Goal: Find specific page/section: Find specific page/section

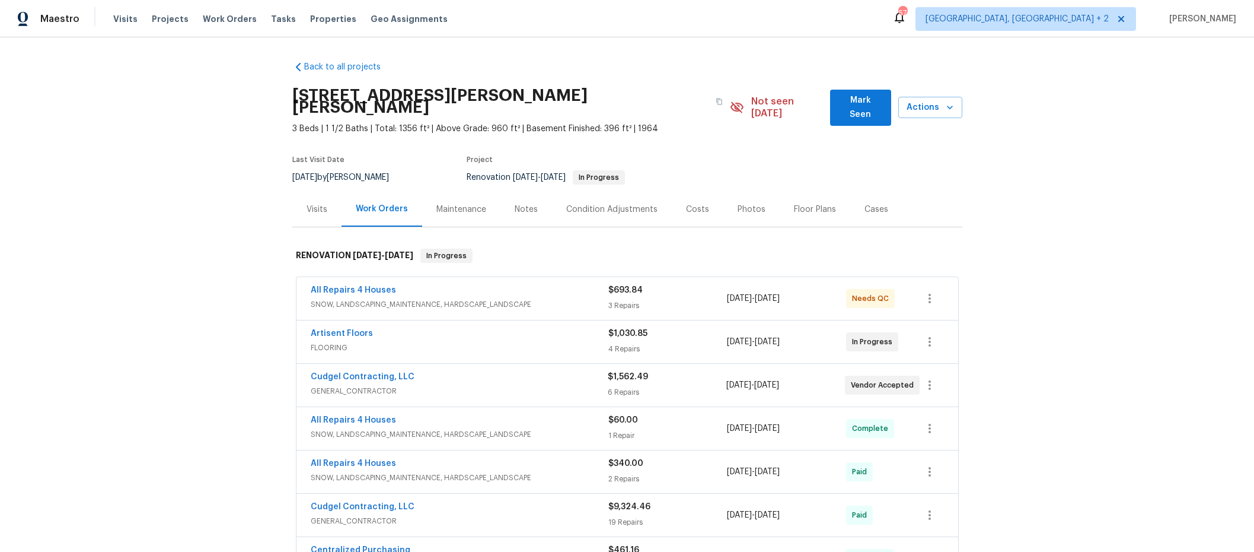
click at [745, 203] on div "Photos" at bounding box center [752, 209] width 28 height 12
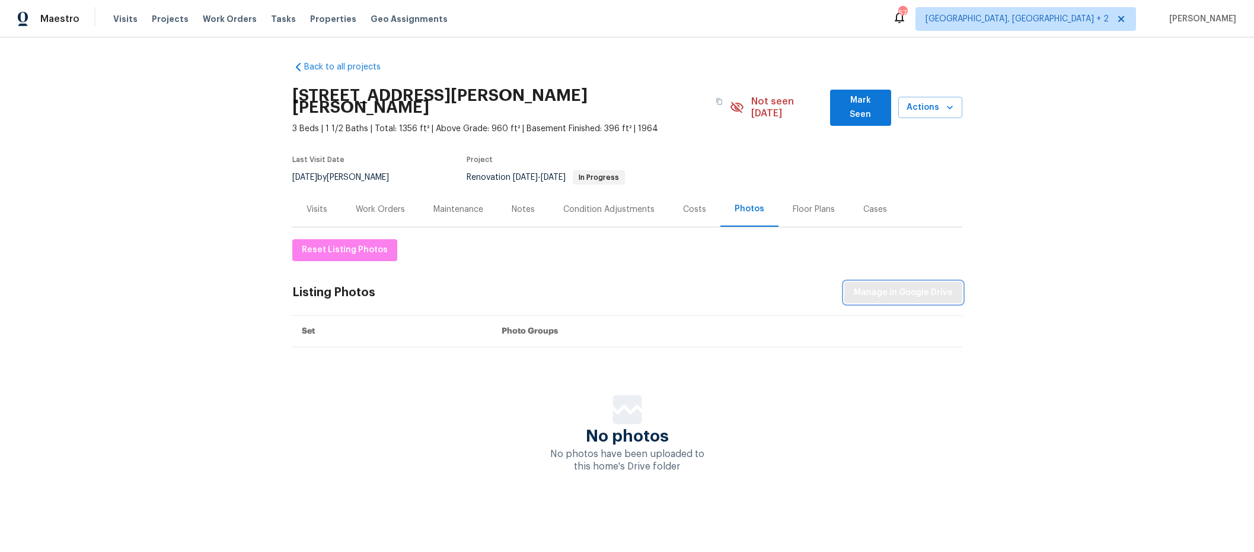
click at [885, 282] on button "Manage in Google Drive" at bounding box center [904, 293] width 118 height 22
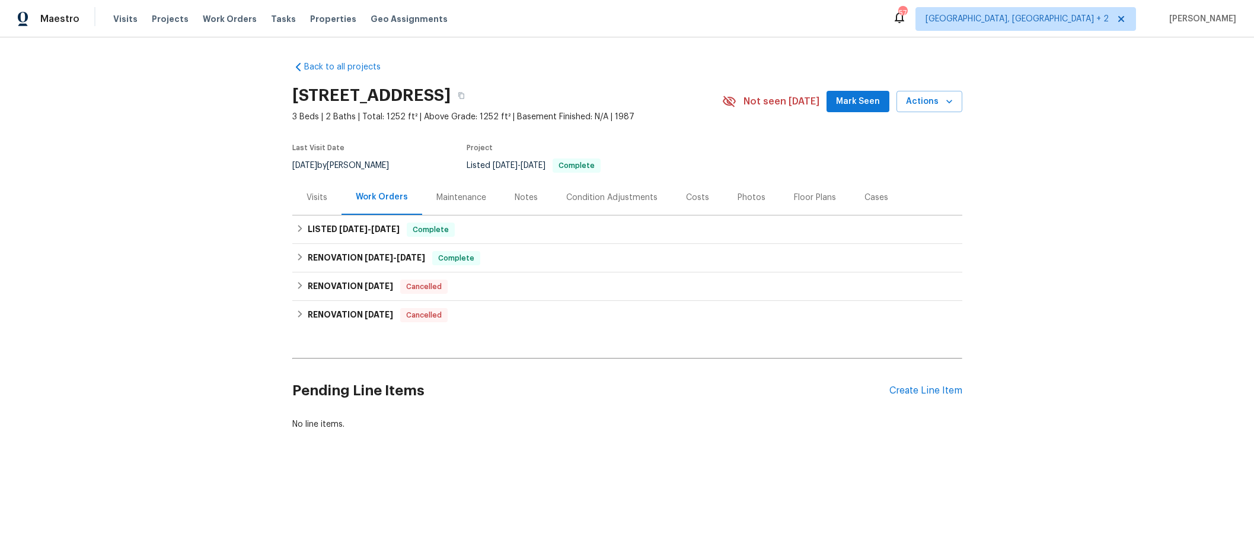
click at [321, 194] on div "Visits" at bounding box center [317, 198] width 21 height 12
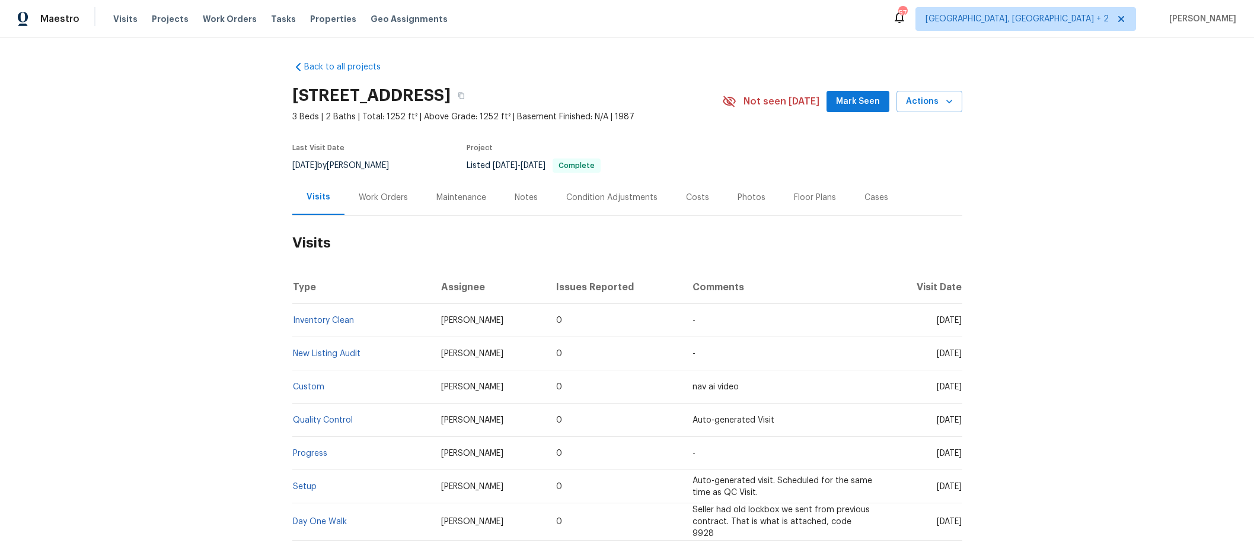
scroll to position [50, 0]
